Goal: Find contact information: Find contact information

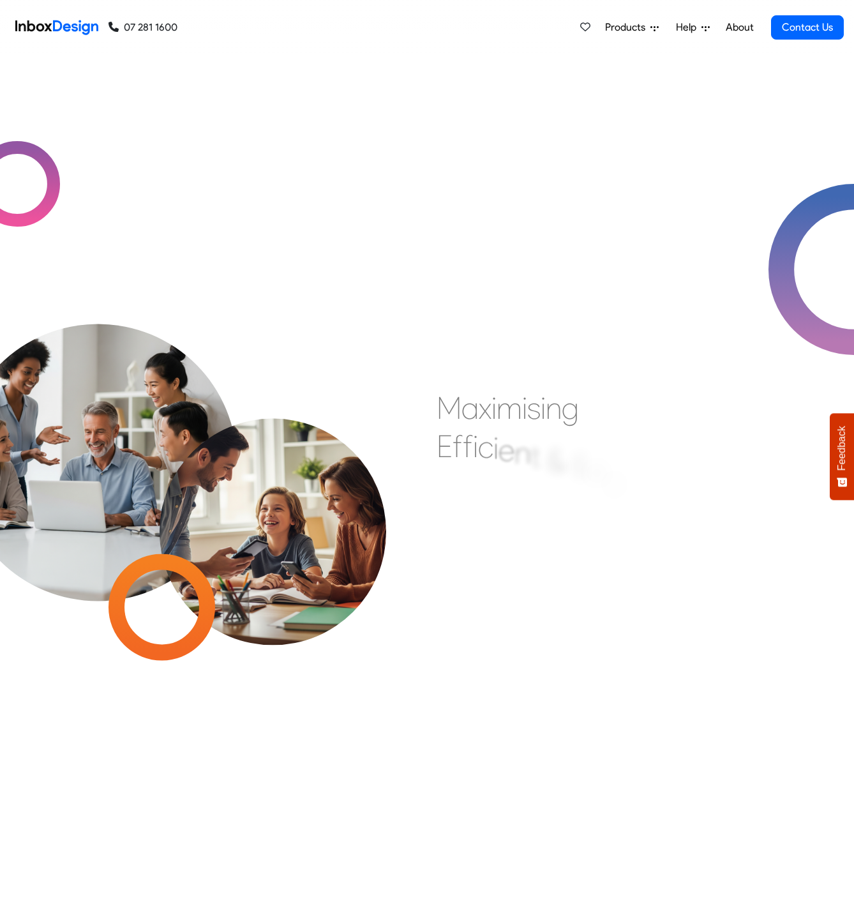
click at [741, 27] on link "About" at bounding box center [739, 28] width 35 height 26
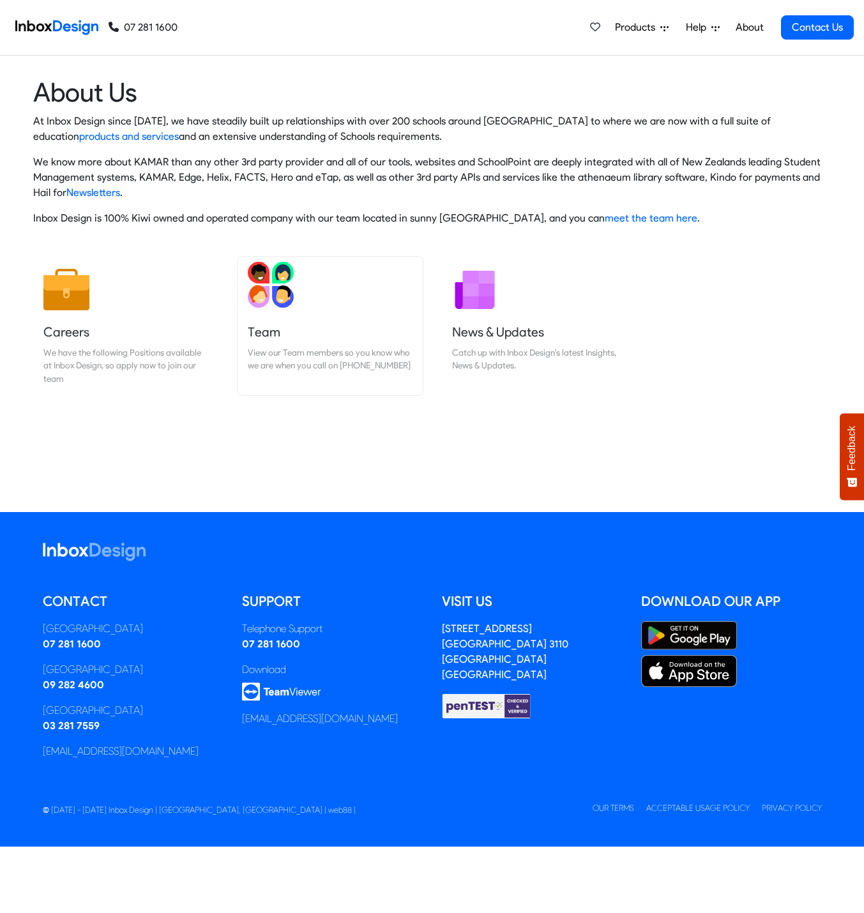
click at [314, 319] on link "Team View our Team members so you know who we are when you call on 07 281 1600" at bounding box center [329, 326] width 185 height 139
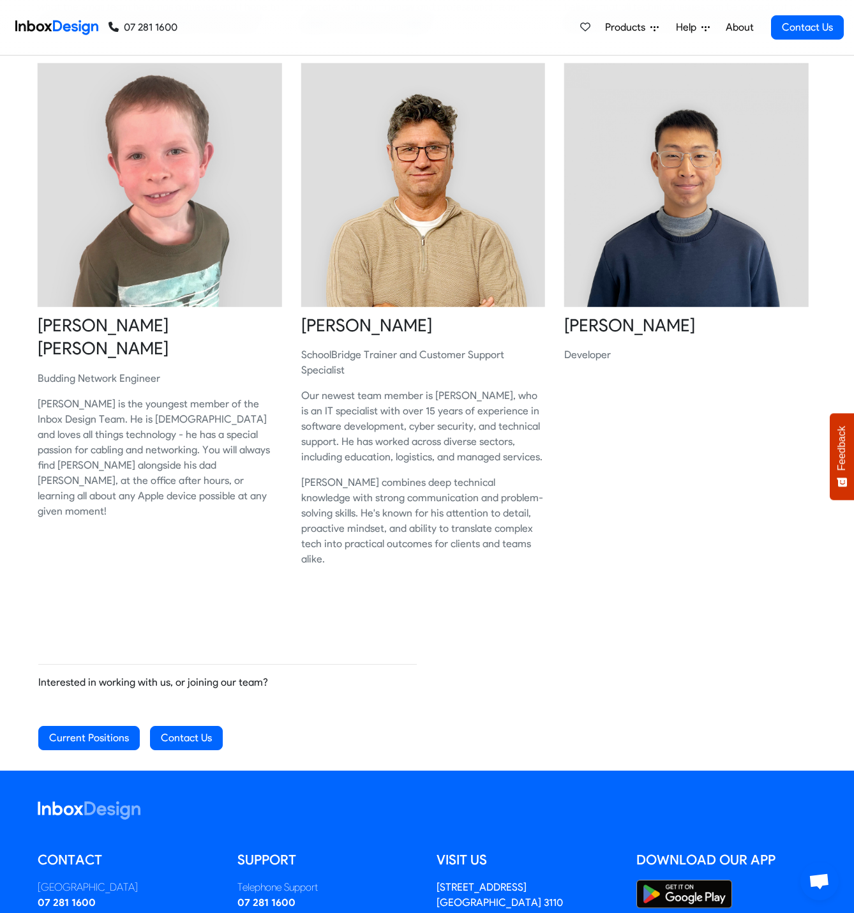
scroll to position [1085, 0]
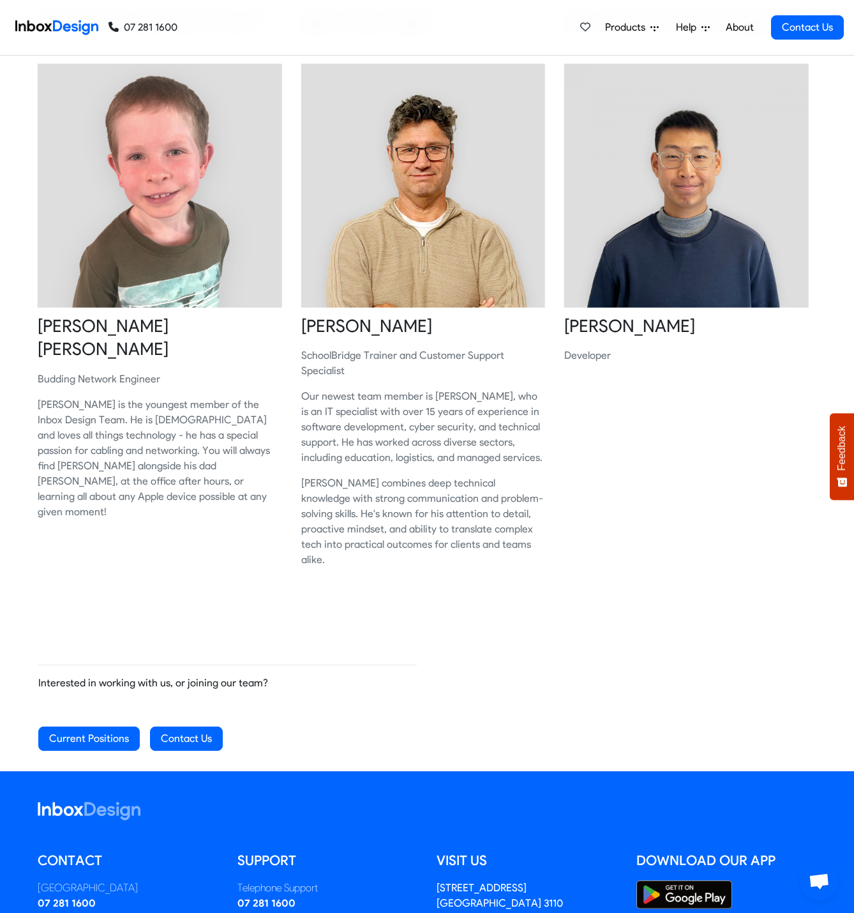
click at [622, 255] on img at bounding box center [686, 186] width 244 height 244
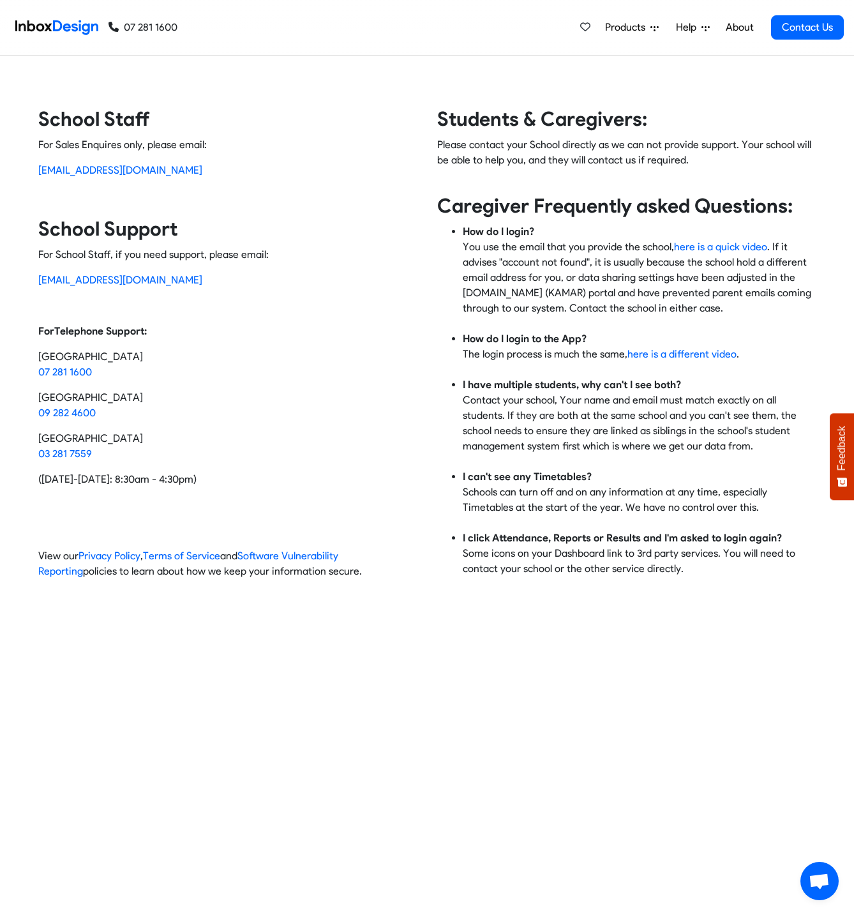
drag, startPoint x: 0, startPoint y: 0, endPoint x: 495, endPoint y: 438, distance: 661.2
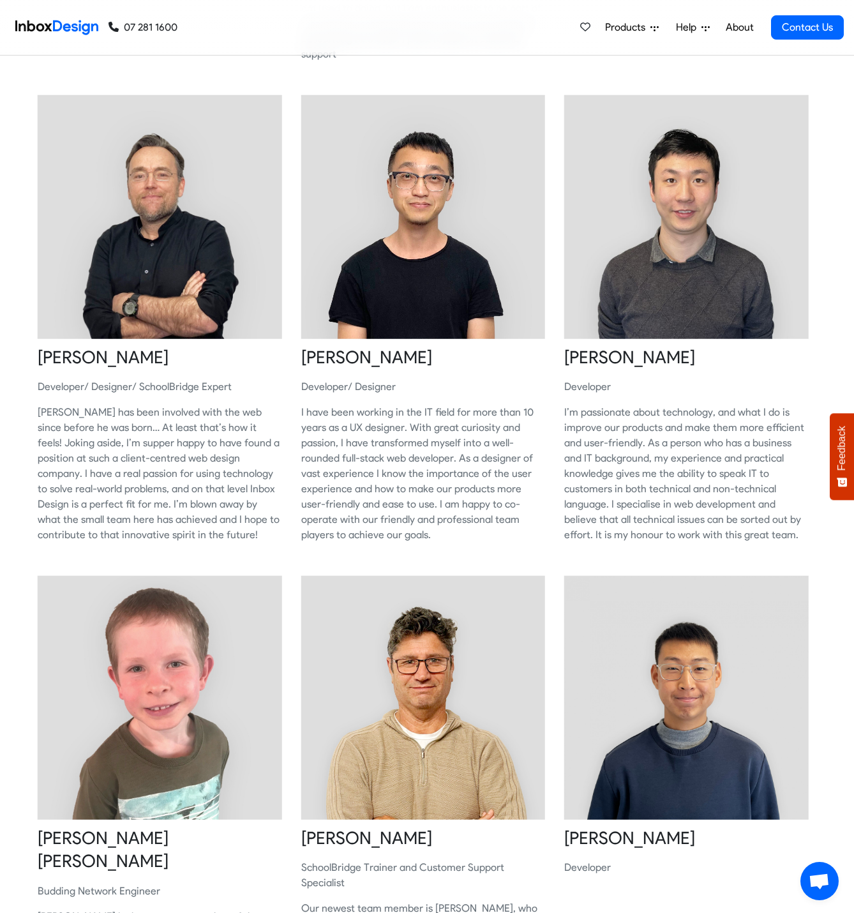
scroll to position [575, 0]
